Goal: Task Accomplishment & Management: Manage account settings

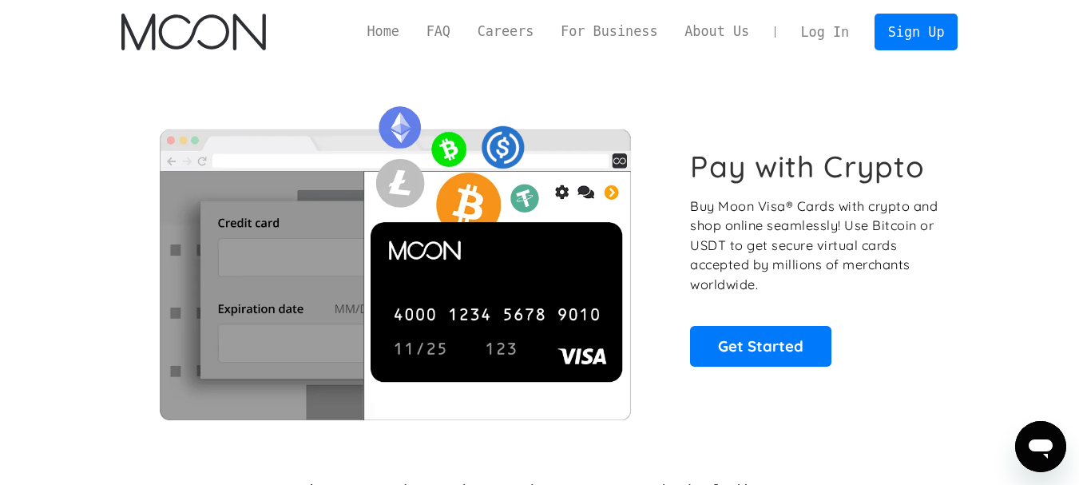
click at [819, 38] on link "Log In" at bounding box center [825, 31] width 75 height 35
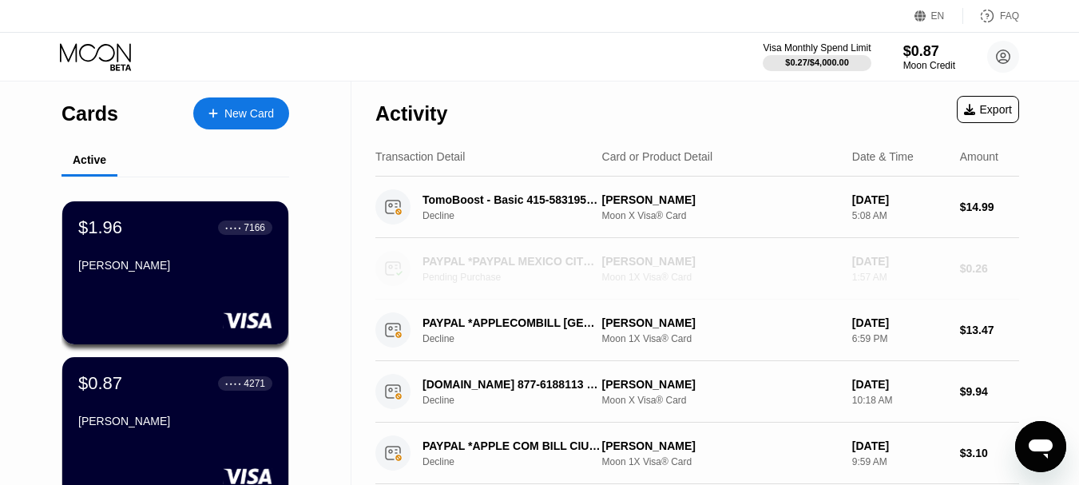
click at [750, 283] on div "Moon 1X Visa® Card" at bounding box center [720, 277] width 237 height 11
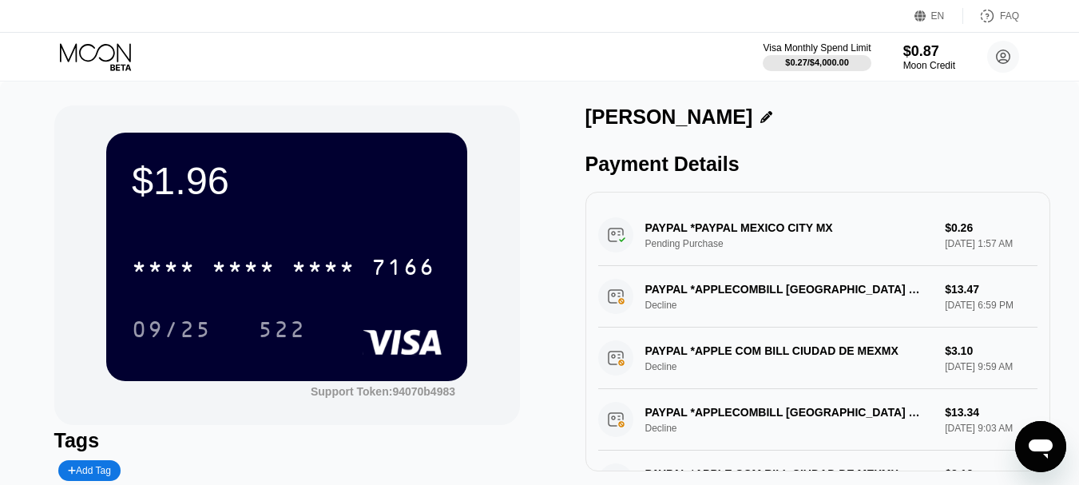
click at [729, 244] on div "PAYPAL *PAYPAL MEXICO CITY MX Pending Purchase $0.26 [DATE] 1:57 AM" at bounding box center [818, 236] width 440 height 62
click at [615, 244] on div "PAYPAL *PAYPAL MEXICO CITY MX Pending Purchase $0.26 [DATE] 1:57 AM" at bounding box center [818, 236] width 440 height 62
drag, startPoint x: 693, startPoint y: 244, endPoint x: 612, endPoint y: 242, distance: 80.7
click at [612, 242] on div "PAYPAL *PAYPAL MEXICO CITY MX Pending Purchase $0.26 [DATE] 1:57 AM" at bounding box center [818, 236] width 440 height 62
click at [926, 232] on div "PAYPAL *PAYPAL MEXICO CITY MX Pending Purchase $0.26 [DATE] 1:57 AM" at bounding box center [818, 236] width 440 height 62
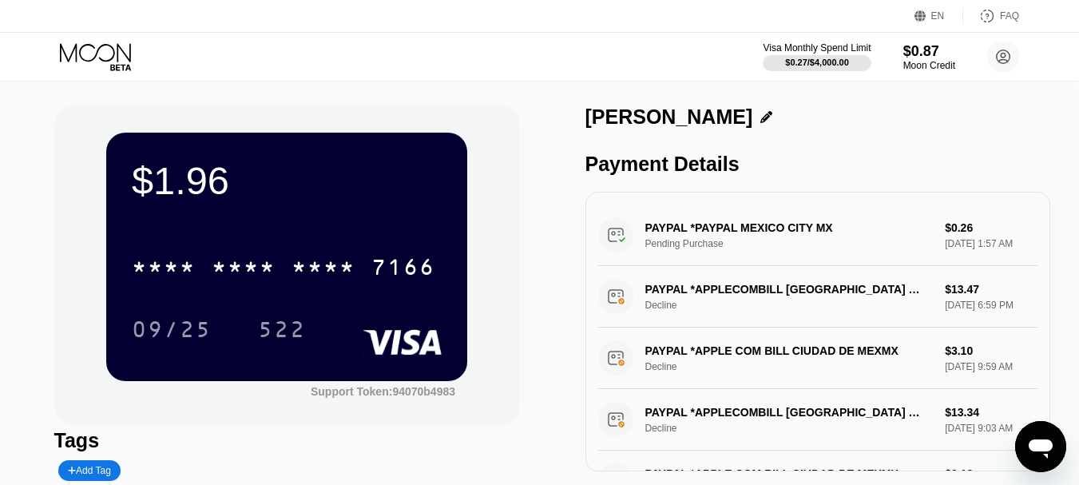
click at [982, 232] on div "PAYPAL *PAYPAL MEXICO CITY MX Pending Purchase $0.26 [DATE] 1:57 AM" at bounding box center [818, 236] width 440 height 62
click at [740, 212] on div "PAYPAL *PAYPAL MEXICO CITY MX Pending Purchase $0.26 [DATE] 1:57 AM PAYPAL *APP…" at bounding box center [819, 332] width 466 height 280
click at [610, 240] on div "PAYPAL *PAYPAL MEXICO CITY MX Pending Purchase $0.26 [DATE] 1:57 AM" at bounding box center [818, 236] width 440 height 62
click at [636, 312] on div "PAYPAL *APPLECOMBILL [GEOGRAPHIC_DATA] MX Decline $13.47 [DATE] 6:59 PM" at bounding box center [818, 297] width 440 height 62
click at [720, 249] on div "PAYPAL *PAYPAL MEXICO CITY MX Pending Purchase $0.26 [DATE] 1:57 AM" at bounding box center [818, 236] width 440 height 62
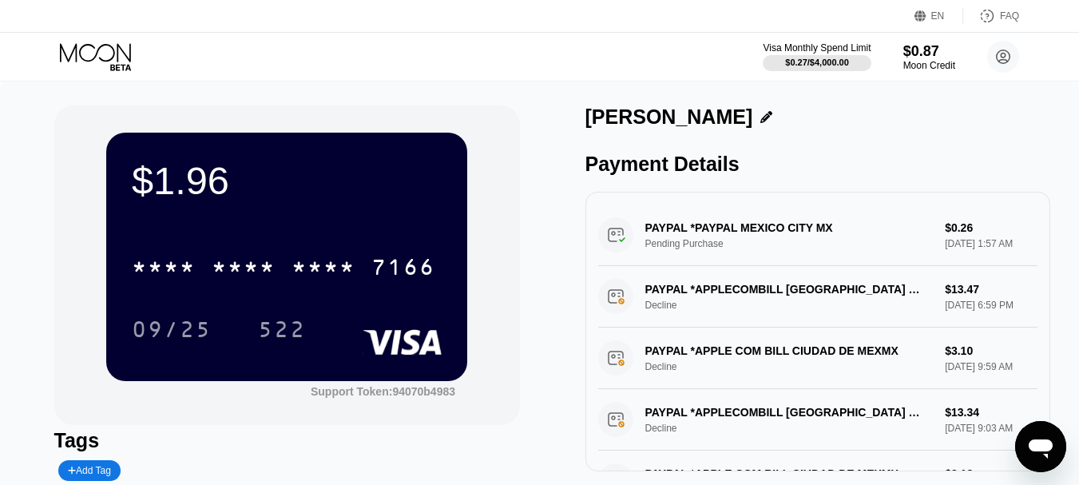
click at [720, 249] on div "PAYPAL *PAYPAL MEXICO CITY MX Pending Purchase $0.26 [DATE] 1:57 AM" at bounding box center [818, 236] width 440 height 62
click at [832, 248] on div "PAYPAL *PAYPAL MEXICO CITY MX Pending Purchase $0.26 [DATE] 1:57 AM" at bounding box center [818, 236] width 440 height 62
drag, startPoint x: 832, startPoint y: 248, endPoint x: 646, endPoint y: 228, distance: 187.2
click at [646, 228] on div "PAYPAL *PAYPAL MEXICO CITY MX Pending Purchase $0.26 [DATE] 1:57 AM" at bounding box center [818, 236] width 440 height 62
click at [622, 247] on div "PAYPAL *PAYPAL MEXICO CITY MX Pending Purchase $0.26 [DATE] 1:57 AM" at bounding box center [818, 236] width 440 height 62
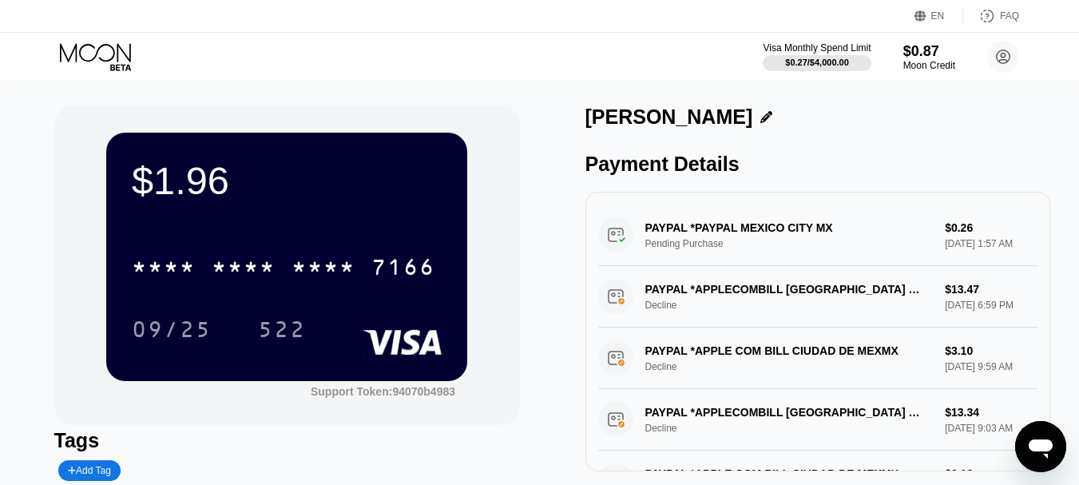
click at [1000, 266] on div "PAYPAL *PAYPAL MEXICO CITY MX Pending Purchase $0.26 [DATE] 1:57 AM" at bounding box center [818, 236] width 440 height 62
click at [657, 250] on div "PAYPAL *PAYPAL MEXICO CITY MX Pending Purchase $0.26 [DATE] 1:57 AM" at bounding box center [818, 236] width 440 height 62
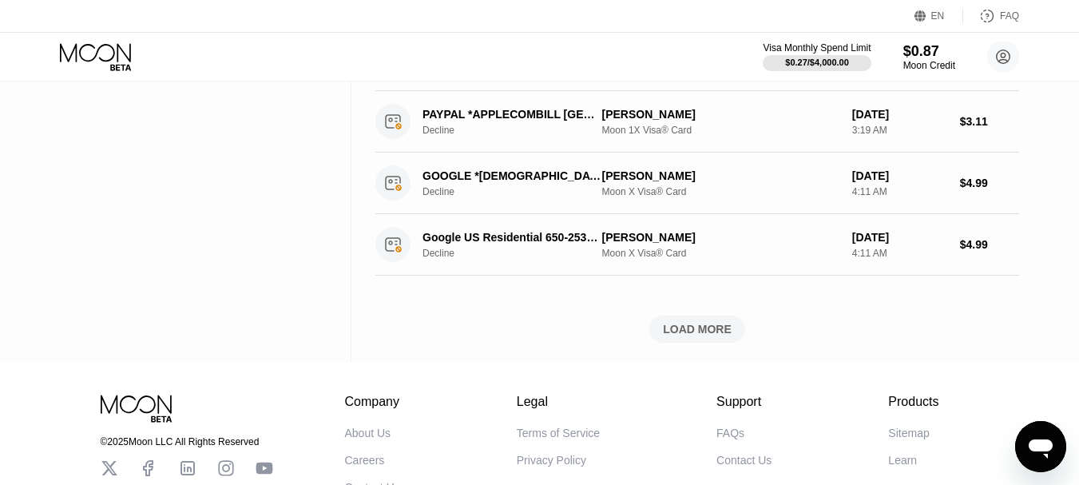
scroll to position [479, 0]
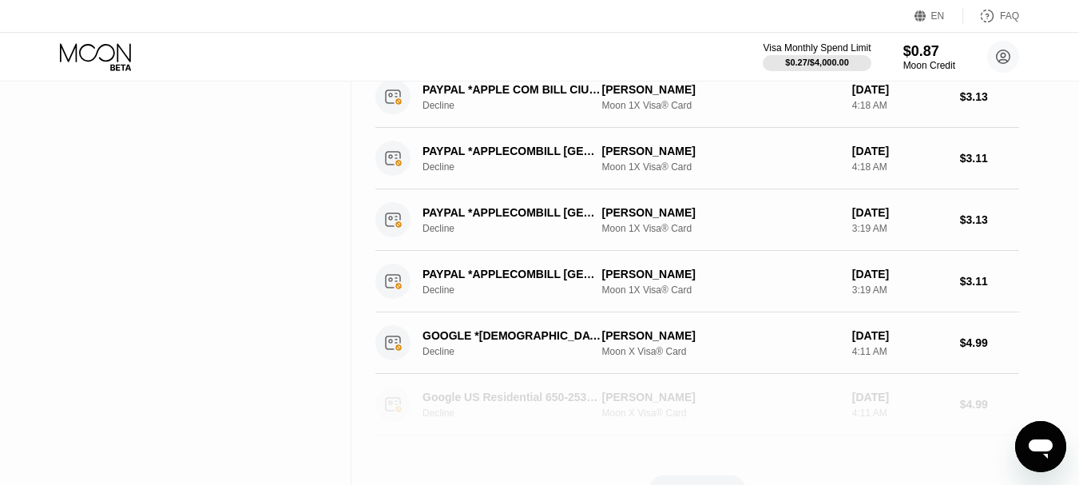
click at [488, 403] on div "Google US Residential 650-2530000 US" at bounding box center [512, 397] width 179 height 13
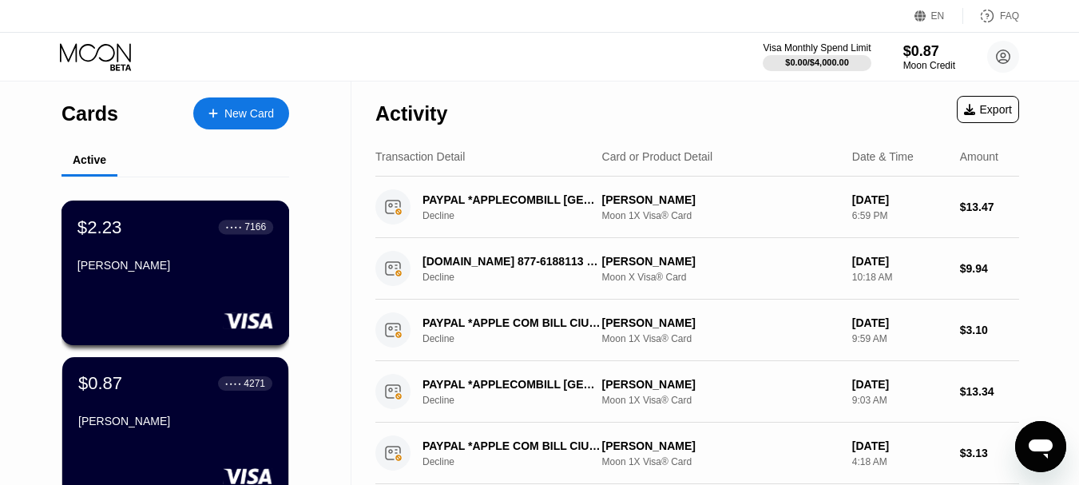
scroll to position [80, 0]
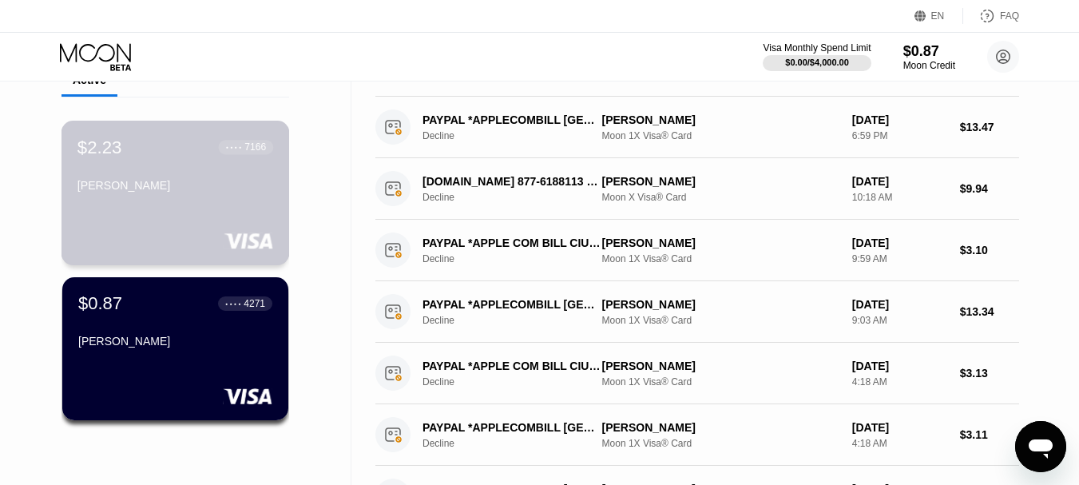
click at [177, 192] on div "Hesam Khalaj" at bounding box center [175, 185] width 196 height 13
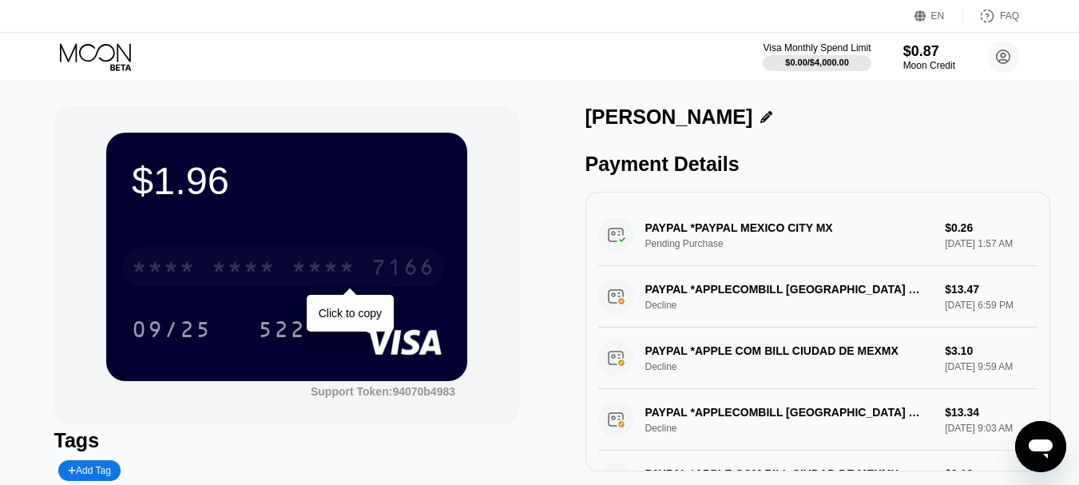
click at [269, 269] on div "* * * *" at bounding box center [244, 269] width 64 height 26
